Goal: Check status: Check status

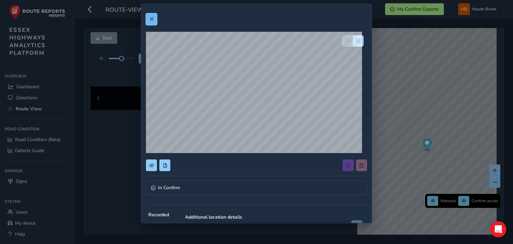
click at [150, 18] on span at bounding box center [151, 19] width 5 height 5
